Goal: Transaction & Acquisition: Purchase product/service

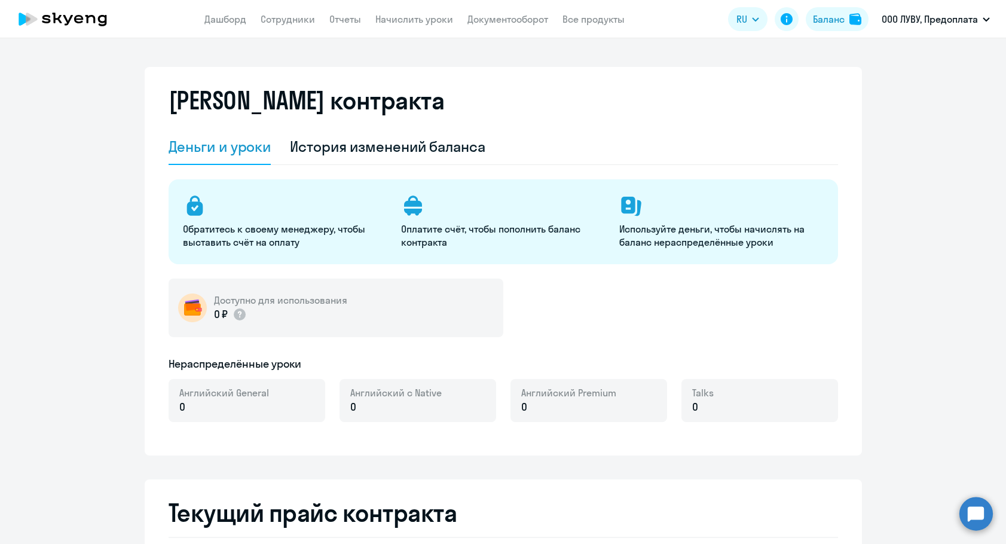
select select "english_adult_not_native_speaker"
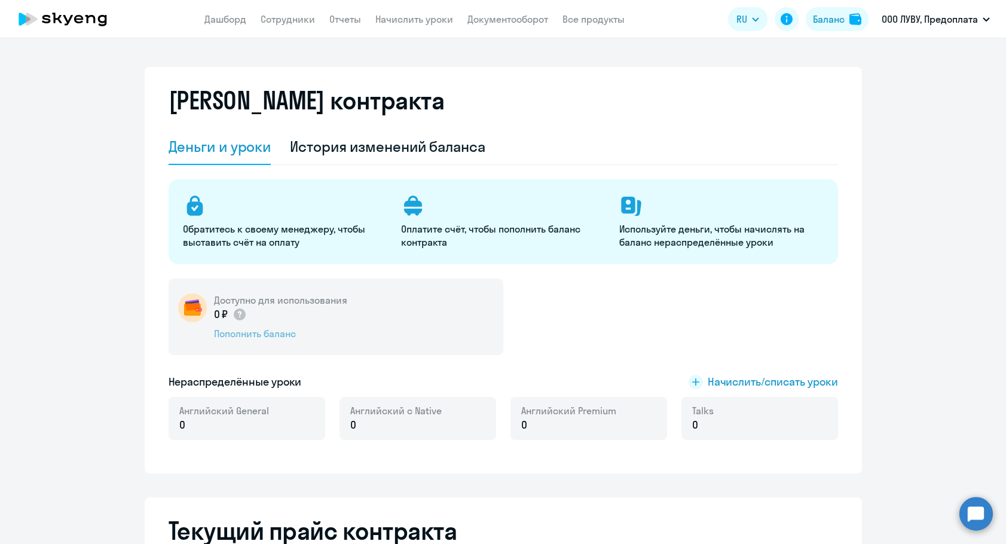
click at [251, 335] on div "Пополнить баланс" at bounding box center [280, 333] width 133 height 13
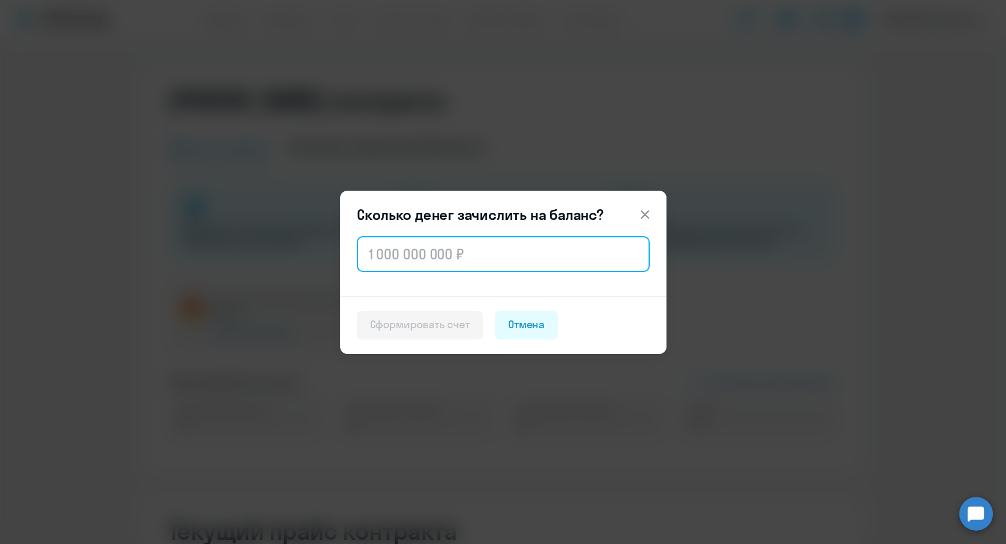
click at [472, 245] on input "text" at bounding box center [503, 254] width 293 height 36
paste input "96 000"
type input "96 000"
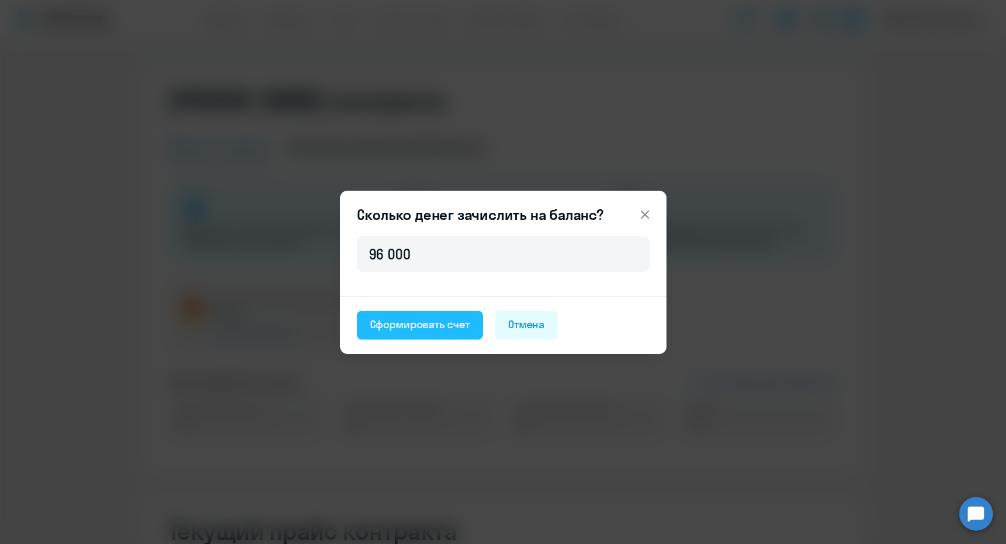
click at [425, 322] on div "Сформировать счет" at bounding box center [420, 325] width 100 height 16
